Goal: Check status

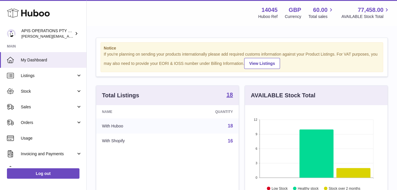
scroll to position [90, 145]
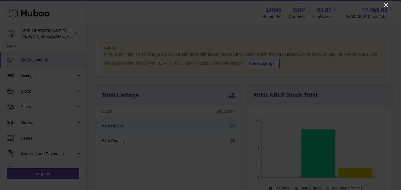
click at [386, 4] on icon "Close" at bounding box center [386, 5] width 7 height 7
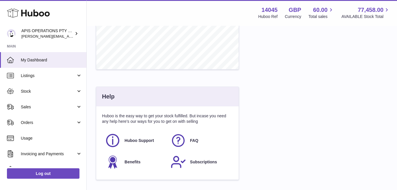
scroll to position [299, 0]
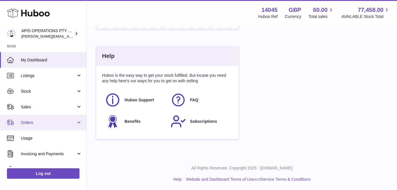
click at [53, 120] on span "Orders" at bounding box center [48, 122] width 55 height 5
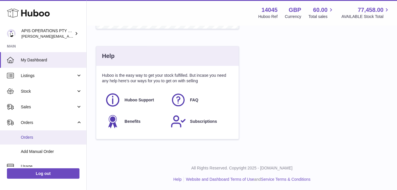
click at [49, 138] on span "Orders" at bounding box center [51, 136] width 61 height 5
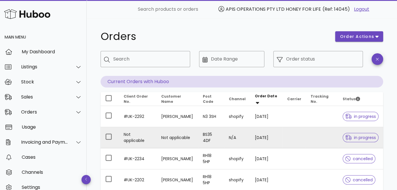
click at [132, 136] on td "Not applicable" at bounding box center [138, 137] width 38 height 21
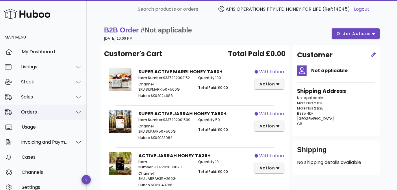
click at [31, 112] on div "Orders" at bounding box center [44, 111] width 47 height 5
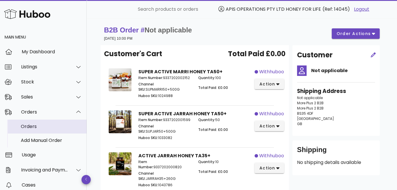
click at [34, 127] on div "Orders" at bounding box center [51, 125] width 61 height 5
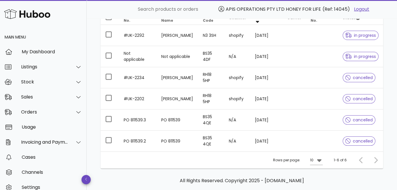
scroll to position [87, 0]
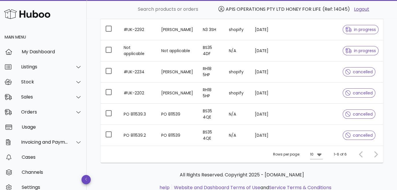
click at [376, 153] on div at bounding box center [374, 154] width 12 height 10
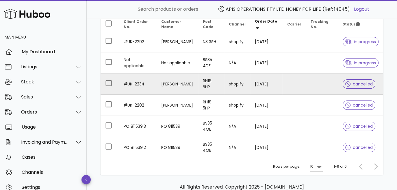
scroll to position [0, 0]
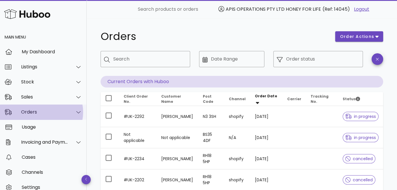
click at [52, 111] on div "Orders" at bounding box center [44, 111] width 47 height 5
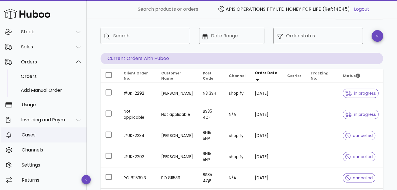
scroll to position [29, 0]
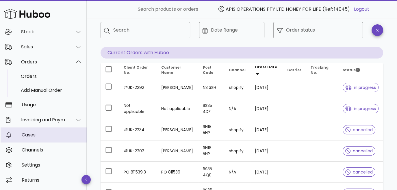
click at [31, 134] on div "Cases" at bounding box center [52, 134] width 60 height 5
